Goal: Find specific page/section: Find specific page/section

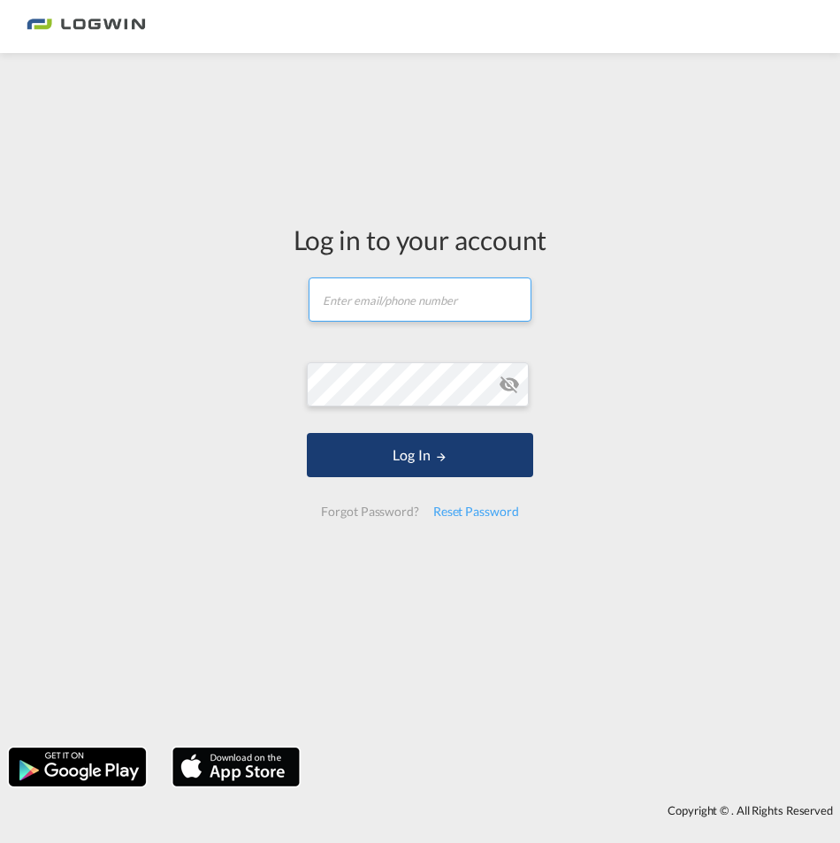
type input "[PERSON_NAME][EMAIL_ADDRESS][PERSON_NAME][DOMAIN_NAME]"
click at [372, 477] on button "Log In" at bounding box center [419, 455] width 225 height 44
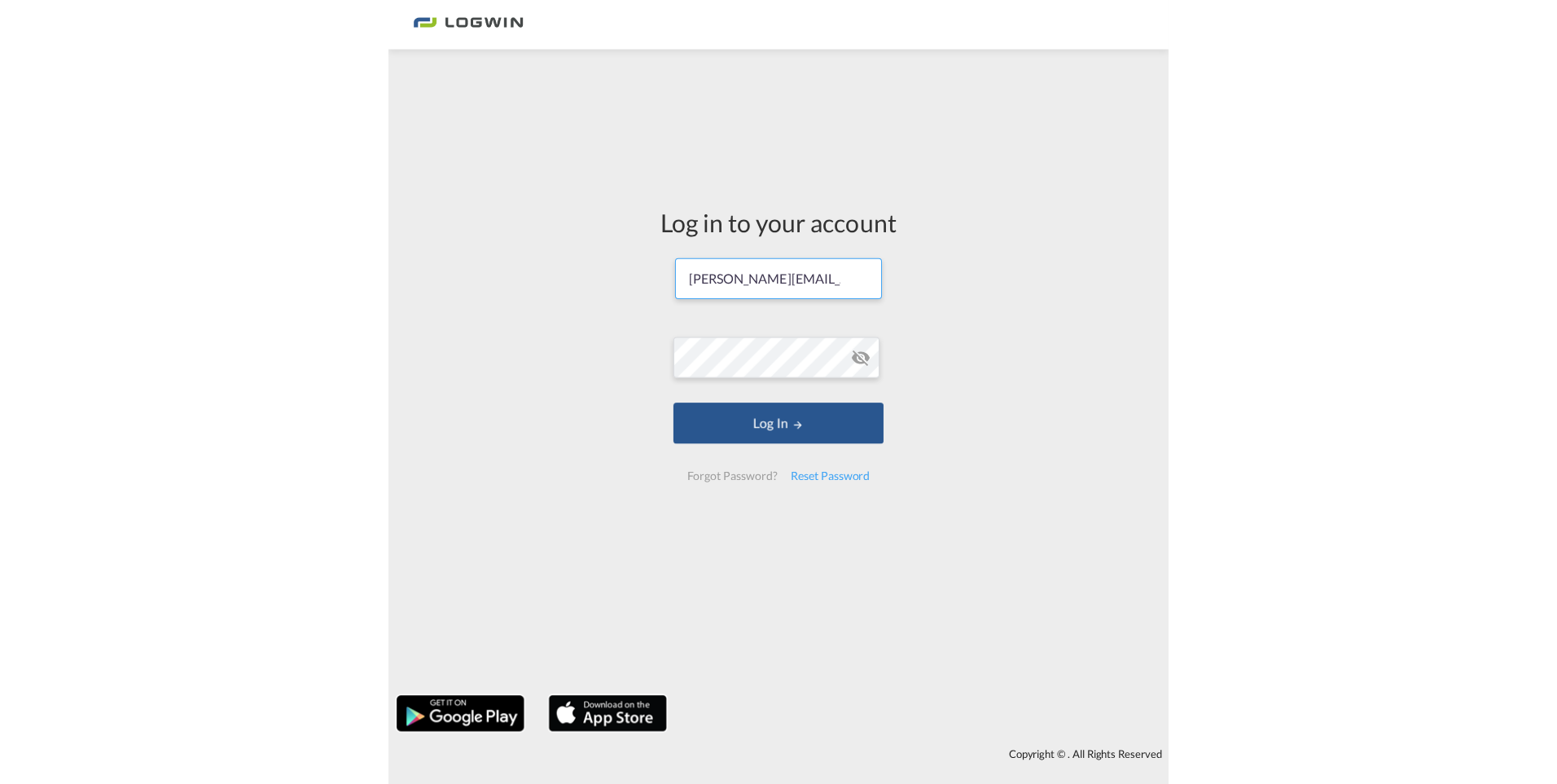
scroll to position [0, 105]
